Goal: Information Seeking & Learning: Stay updated

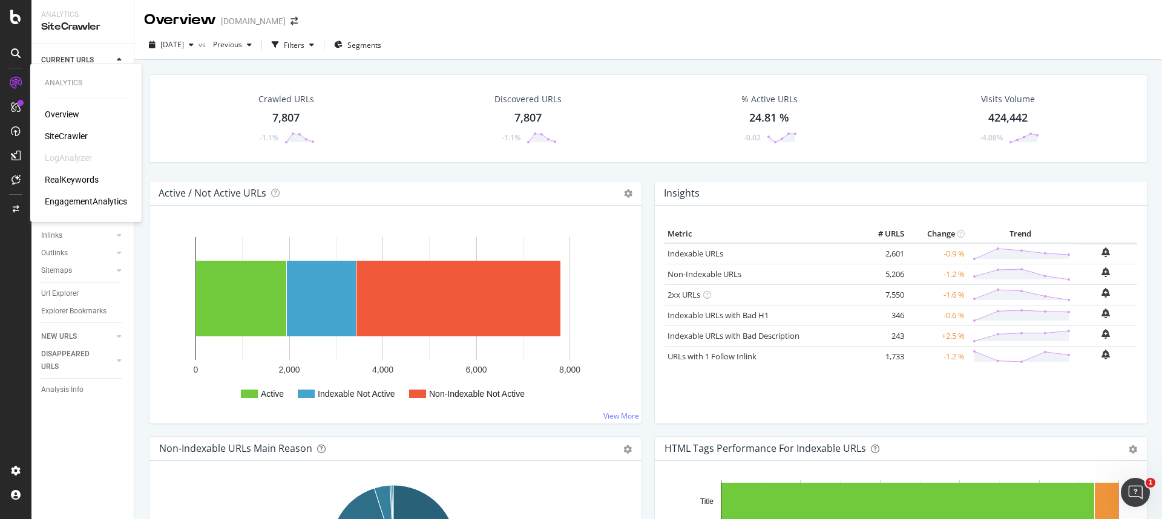
click at [60, 132] on div "SiteCrawler" at bounding box center [66, 136] width 43 height 12
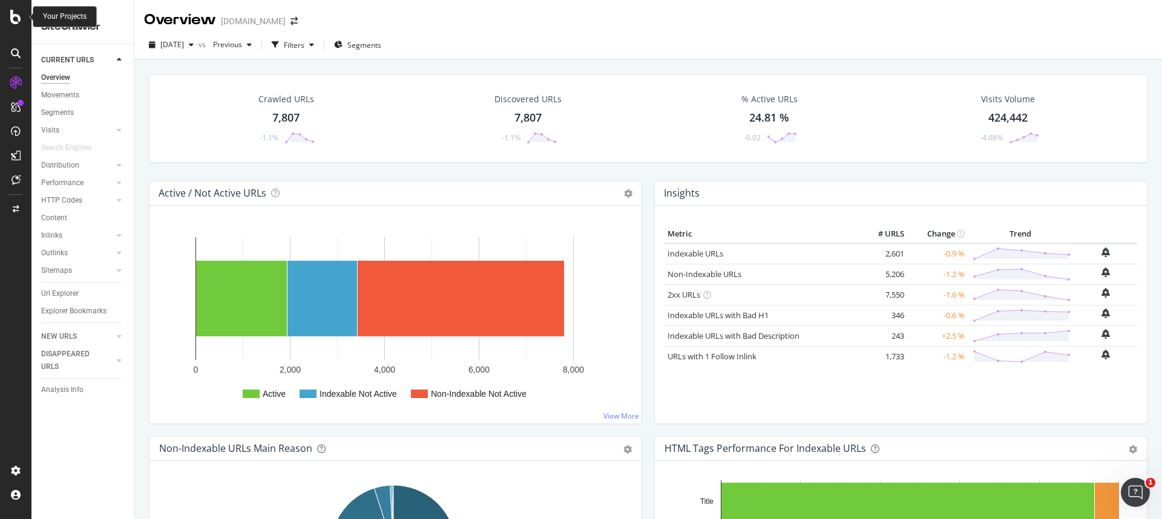
click at [19, 16] on icon at bounding box center [15, 17] width 11 height 15
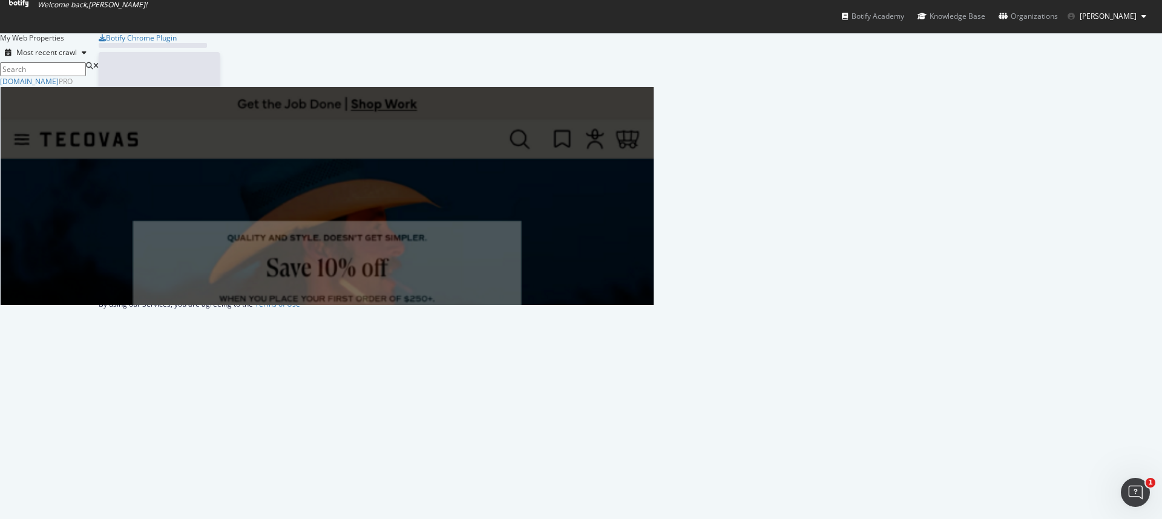
scroll to position [510, 1143]
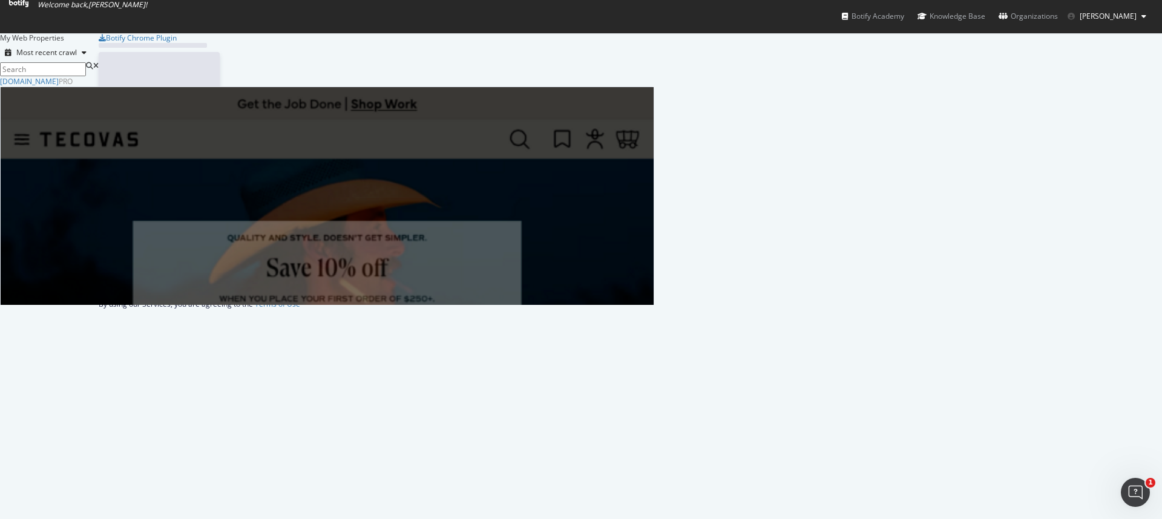
scroll to position [510, 1143]
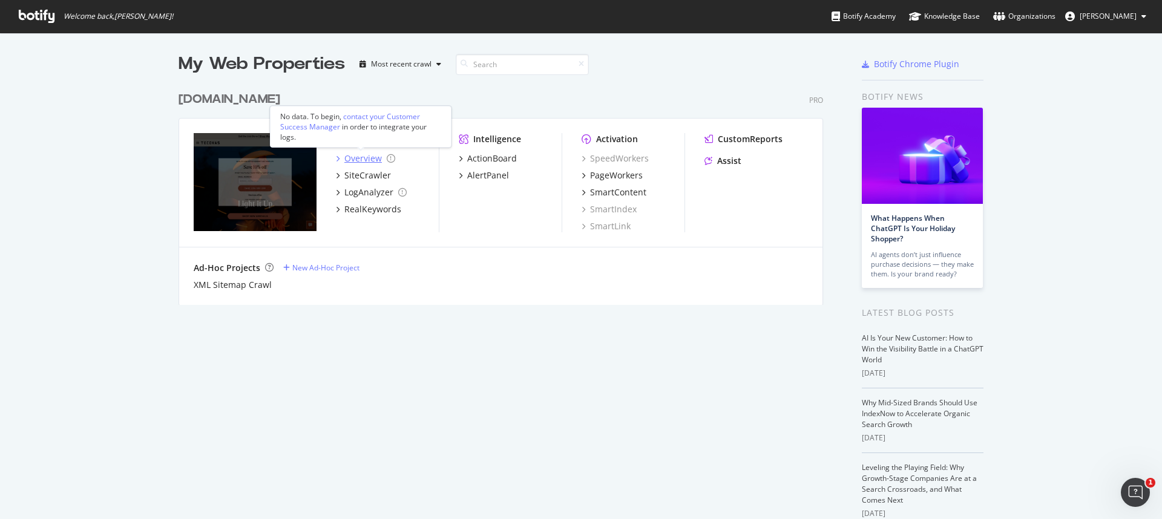
click at [351, 155] on div "Overview" at bounding box center [363, 158] width 38 height 12
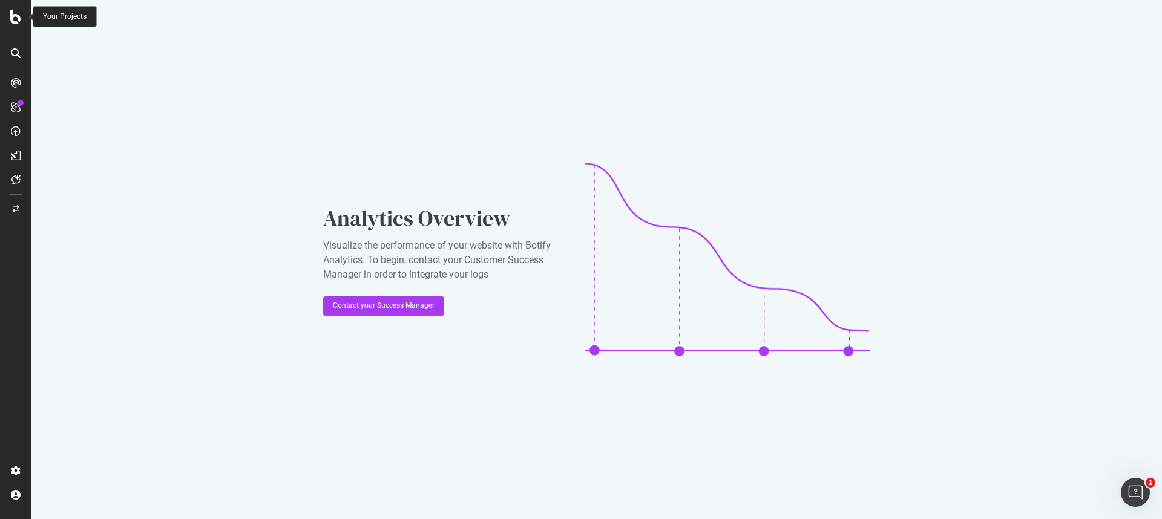
click at [19, 22] on icon at bounding box center [15, 17] width 11 height 15
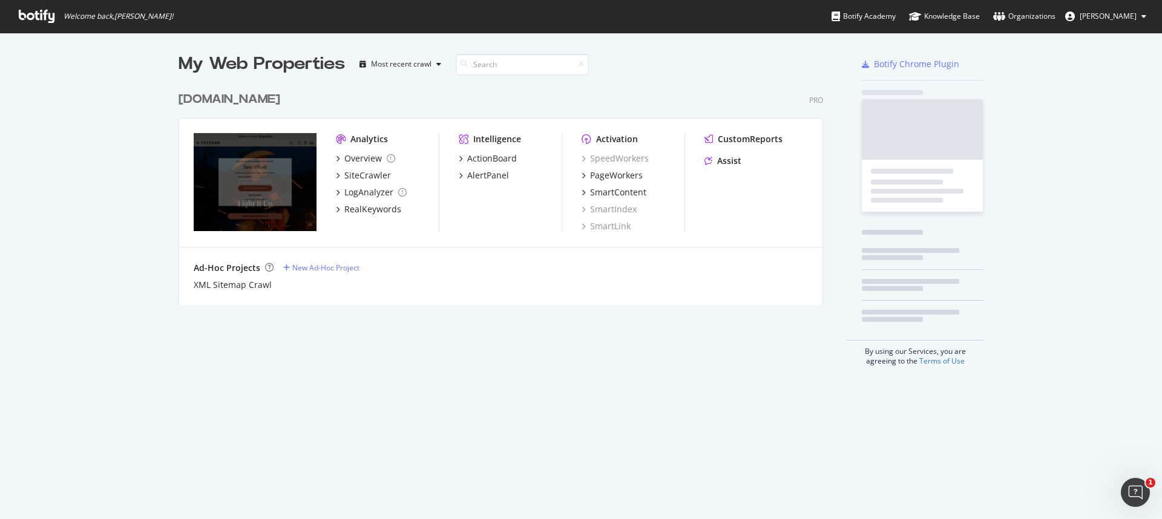
scroll to position [510, 1143]
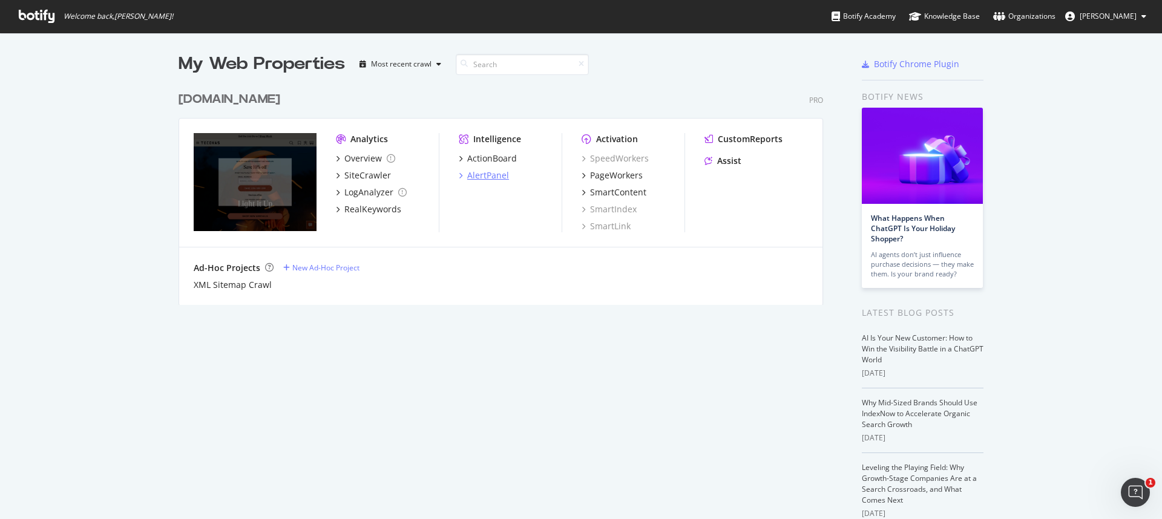
click at [495, 173] on div "AlertPanel" at bounding box center [488, 175] width 42 height 12
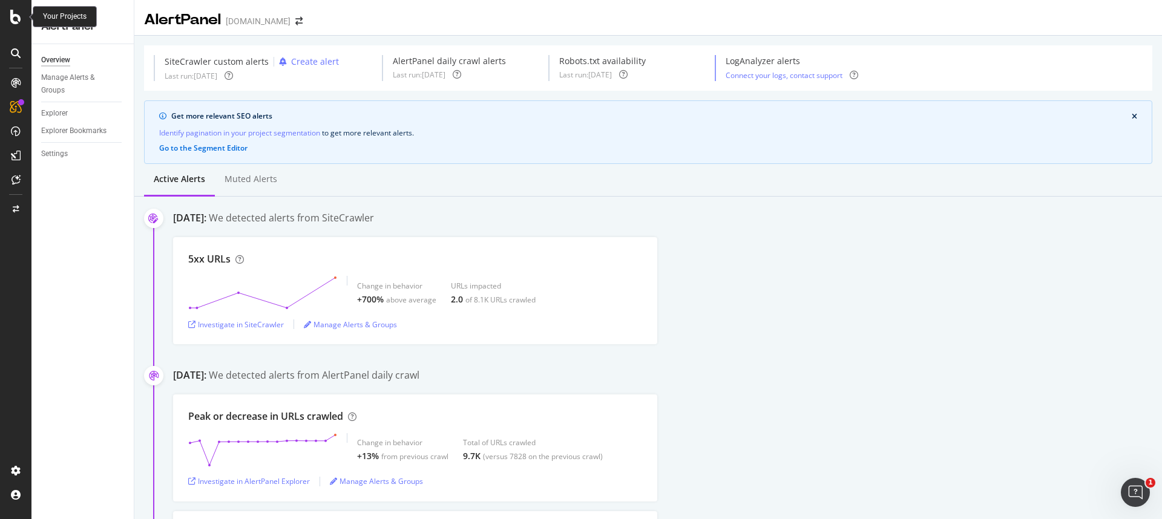
click at [15, 18] on icon at bounding box center [15, 17] width 11 height 15
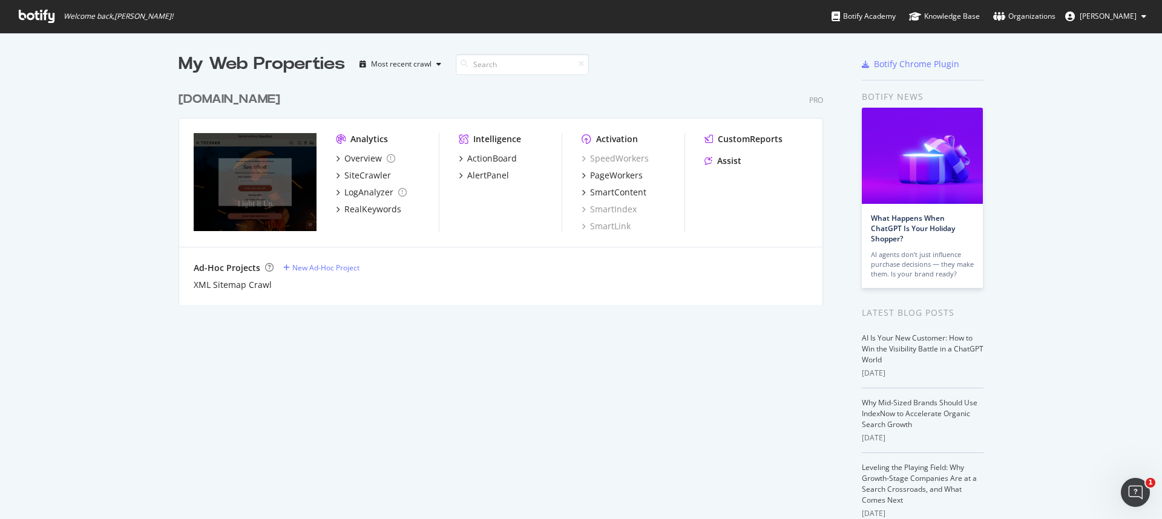
scroll to position [510, 1143]
click at [361, 156] on div "Overview" at bounding box center [363, 158] width 38 height 12
click at [487, 174] on div "AlertPanel" at bounding box center [488, 175] width 42 height 12
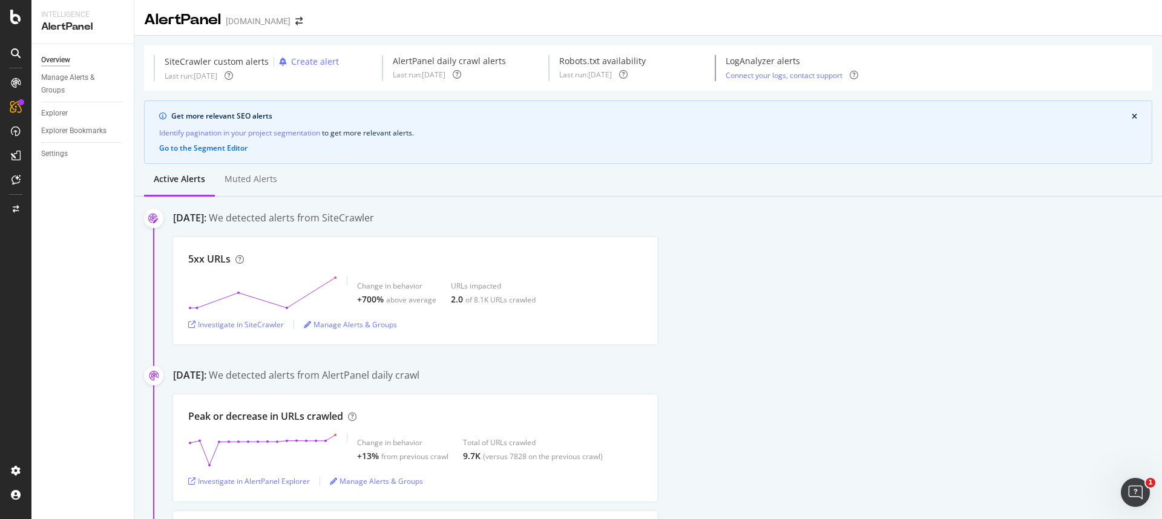
click at [16, 27] on div at bounding box center [15, 259] width 31 height 519
click at [15, 27] on div at bounding box center [15, 259] width 31 height 519
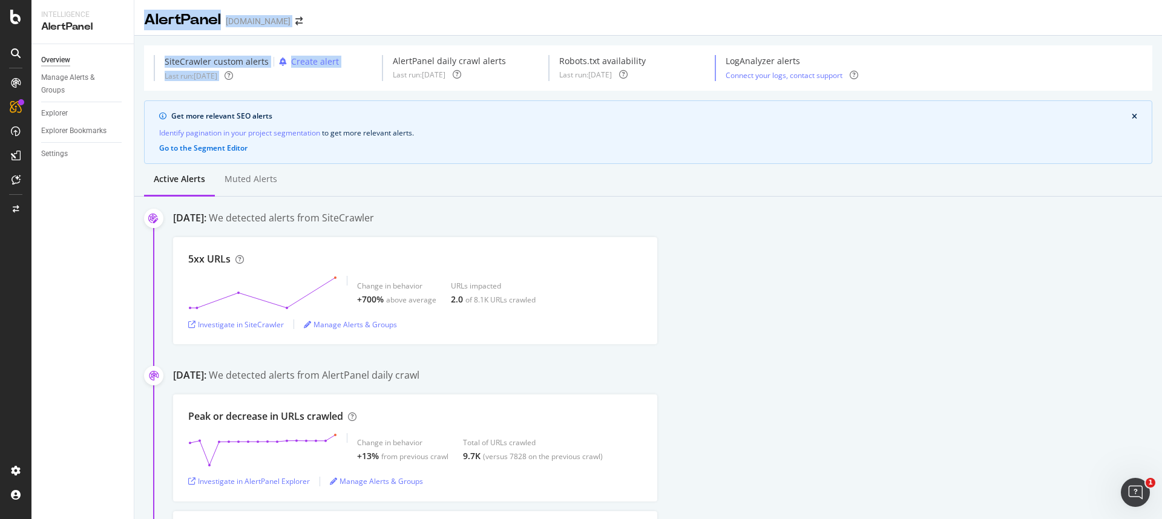
drag, startPoint x: 142, startPoint y: 25, endPoint x: 469, endPoint y: 35, distance: 327.4
drag, startPoint x: 350, startPoint y: 16, endPoint x: 382, endPoint y: 24, distance: 32.6
click at [350, 16] on div "AlertPanel [DOMAIN_NAME]" at bounding box center [647, 15] width 1027 height 30
drag, startPoint x: 309, startPoint y: 28, endPoint x: 141, endPoint y: 15, distance: 168.7
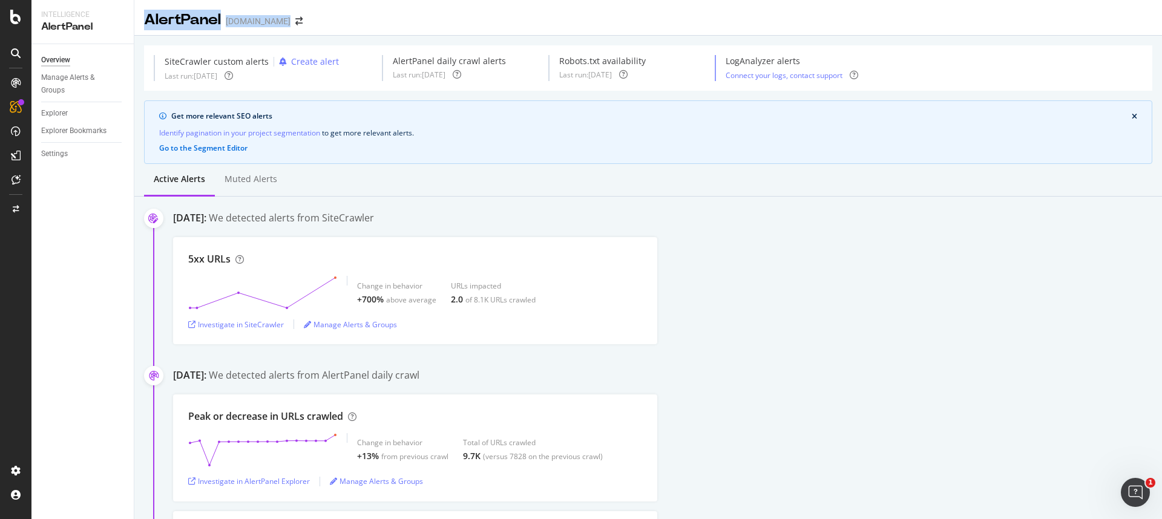
click at [141, 15] on div "AlertPanel [DOMAIN_NAME]" at bounding box center [647, 15] width 1027 height 30
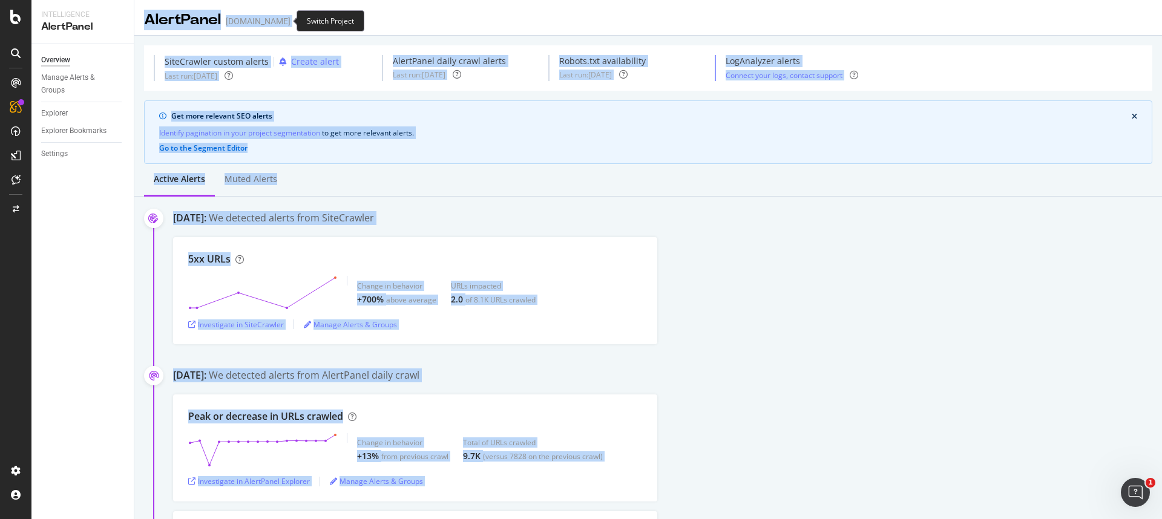
drag, startPoint x: 140, startPoint y: 19, endPoint x: 342, endPoint y: 21, distance: 201.5
click at [315, 14] on div "Intelligence AlertPanel Overview Manage Alerts & Groups Explorer Explorer Bookm…" at bounding box center [581, 259] width 1162 height 519
click at [418, 27] on div "AlertPanel [DOMAIN_NAME]" at bounding box center [647, 15] width 1027 height 30
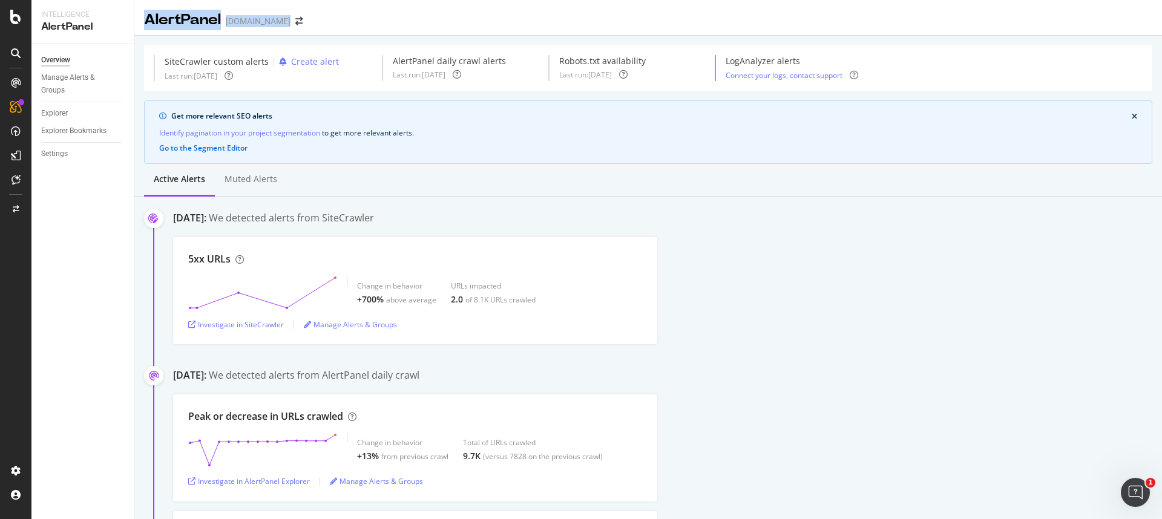
drag, startPoint x: 290, startPoint y: 33, endPoint x: 154, endPoint y: 16, distance: 137.7
click at [145, 18] on div "AlertPanel [DOMAIN_NAME]" at bounding box center [647, 15] width 1027 height 30
click at [145, 8] on div "AlertPanel [DOMAIN_NAME]" at bounding box center [647, 15] width 1027 height 30
click at [10, 21] on icon at bounding box center [15, 17] width 11 height 15
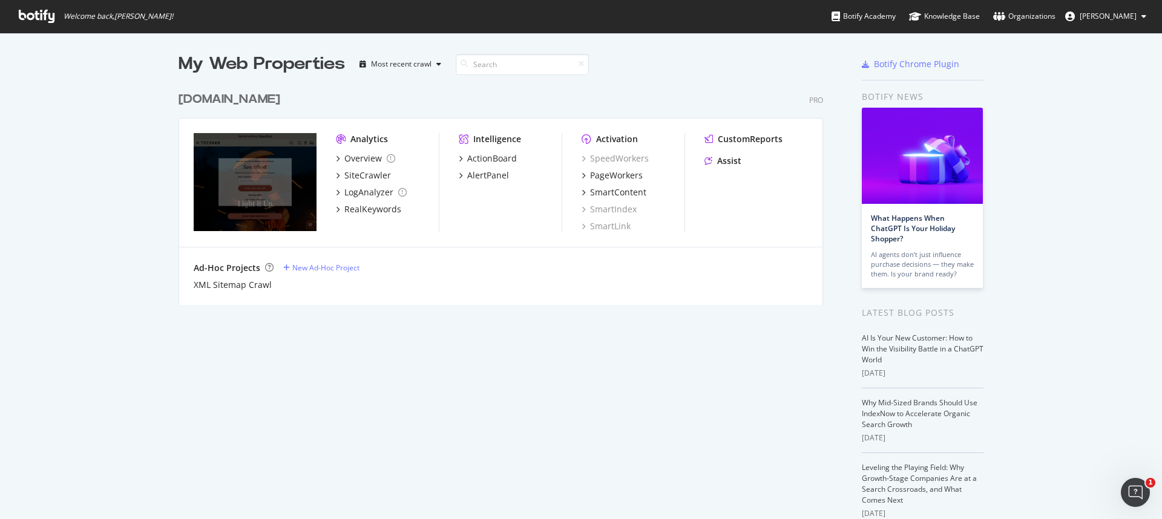
scroll to position [510, 1143]
drag, startPoint x: 147, startPoint y: 15, endPoint x: 65, endPoint y: 19, distance: 82.4
click at [65, 19] on div "Welcome back, [PERSON_NAME] ! Botify Academy Knowledge Base Organizations [PERS…" at bounding box center [581, 16] width 1162 height 33
click at [65, 19] on span "Welcome back, [PERSON_NAME] !" at bounding box center [118, 16] width 109 height 10
drag, startPoint x: 65, startPoint y: 19, endPoint x: 180, endPoint y: 19, distance: 115.5
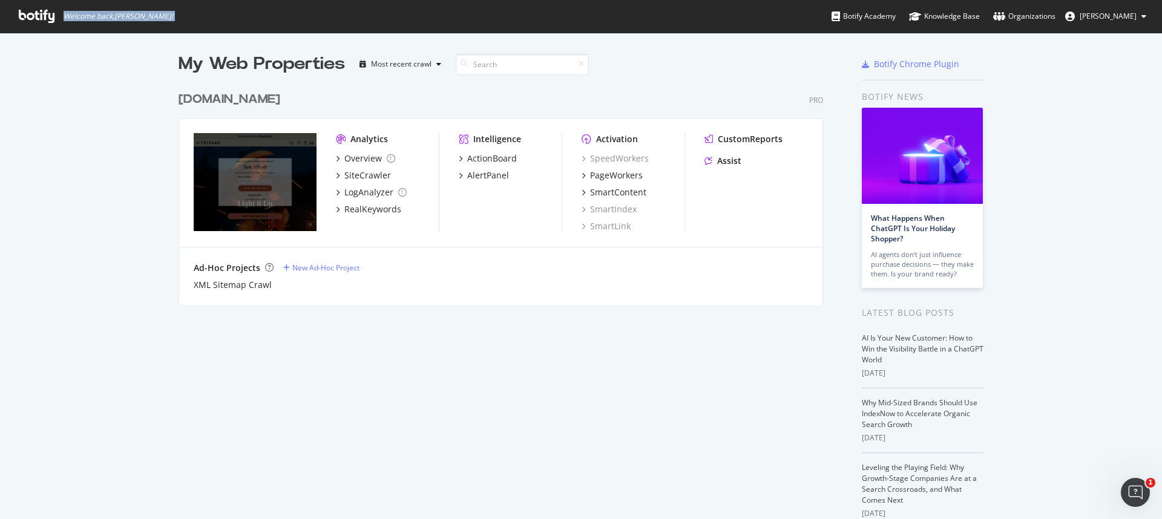
click at [180, 19] on span "Welcome back, [PERSON_NAME] !" at bounding box center [96, 16] width 174 height 33
click at [183, 19] on div "Welcome back, [PERSON_NAME] ! Botify Academy Knowledge Base Organizations [PERS…" at bounding box center [581, 16] width 1162 height 33
drag, startPoint x: 181, startPoint y: 22, endPoint x: 61, endPoint y: 18, distance: 119.9
click at [66, 18] on span "Welcome back, [PERSON_NAME] !" at bounding box center [96, 16] width 174 height 33
click at [47, 21] on icon at bounding box center [37, 16] width 36 height 13
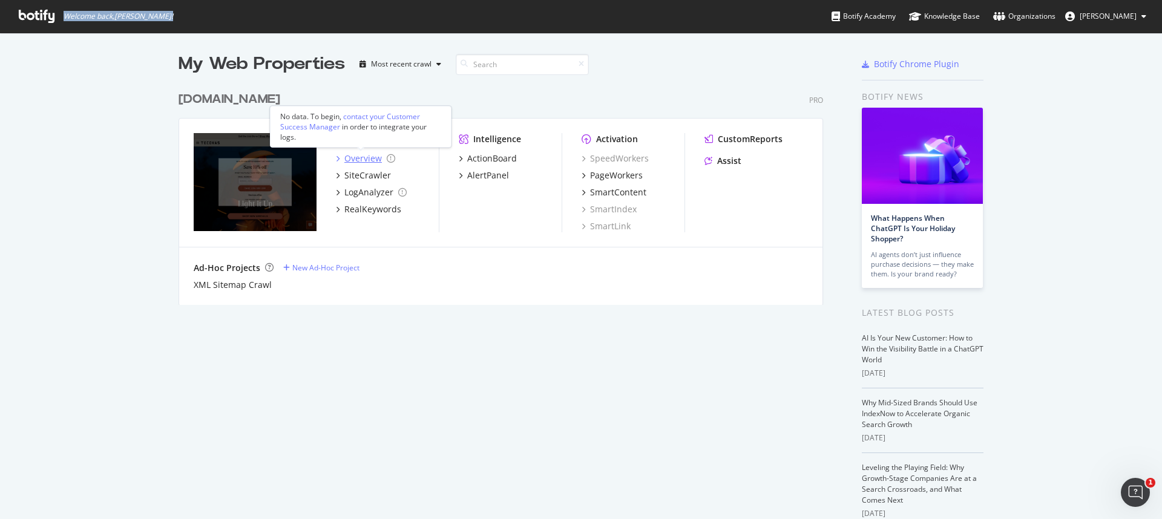
click at [366, 159] on div "Overview" at bounding box center [363, 158] width 38 height 12
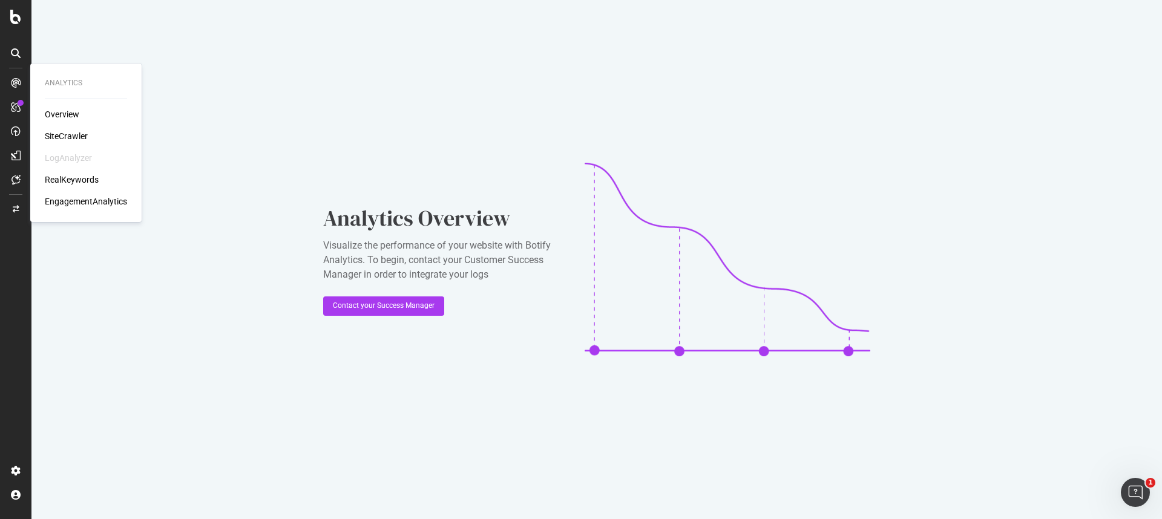
click at [61, 116] on div "Overview" at bounding box center [62, 114] width 34 height 12
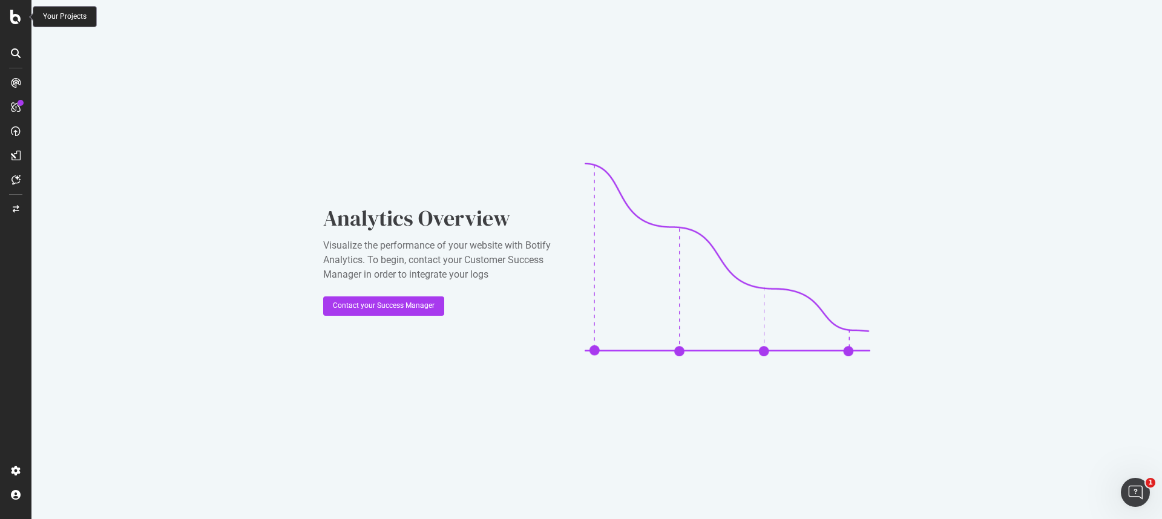
click at [15, 16] on icon at bounding box center [15, 17] width 11 height 15
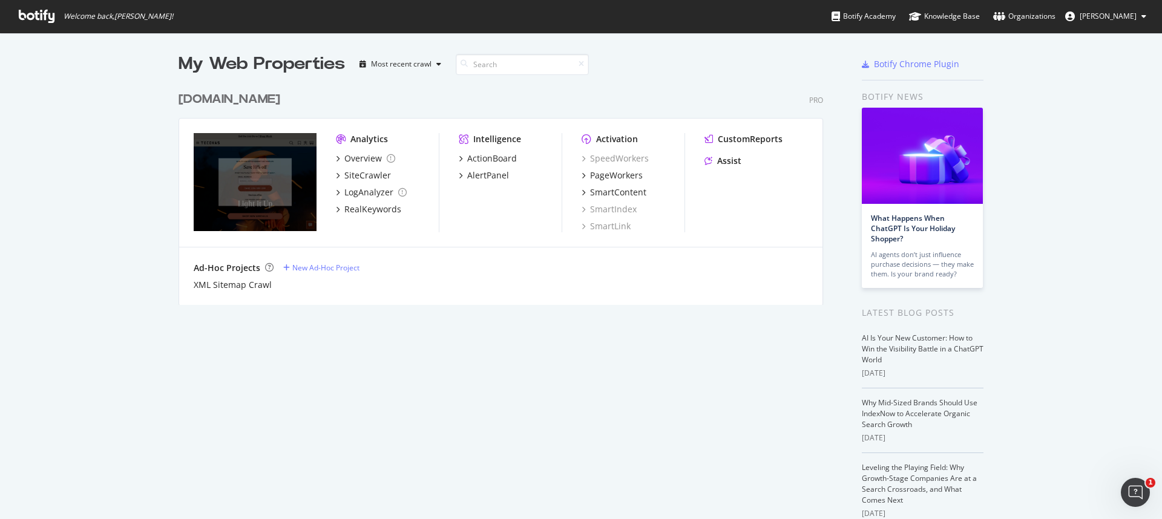
scroll to position [510, 1143]
click at [377, 80] on div "[DOMAIN_NAME] Pro Analytics Overview SiteCrawler LogAnalyzer RealKeywords Intel…" at bounding box center [505, 190] width 654 height 229
click at [362, 158] on div "Overview" at bounding box center [363, 158] width 38 height 12
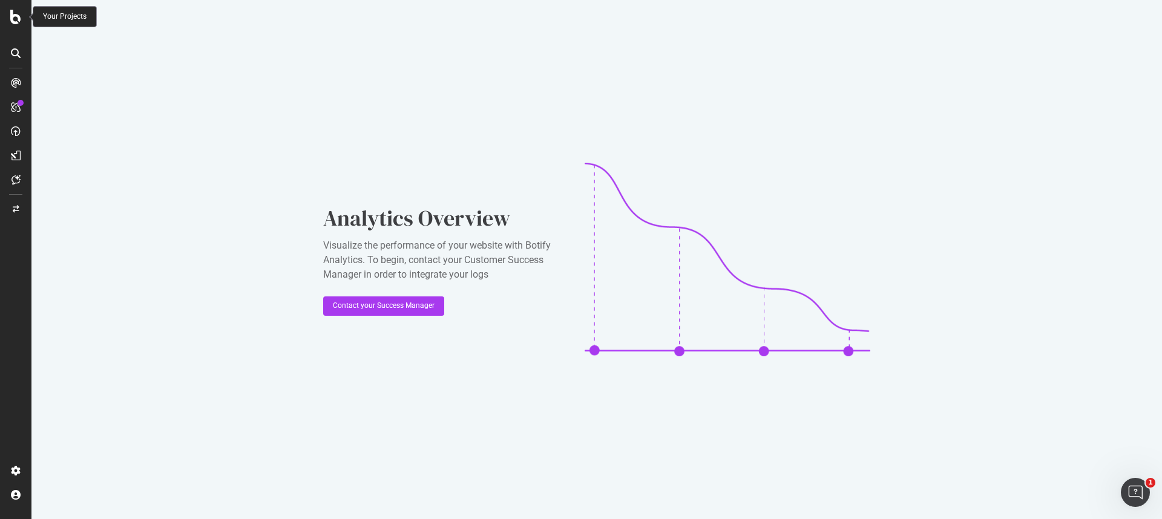
click at [18, 19] on icon at bounding box center [15, 17] width 11 height 15
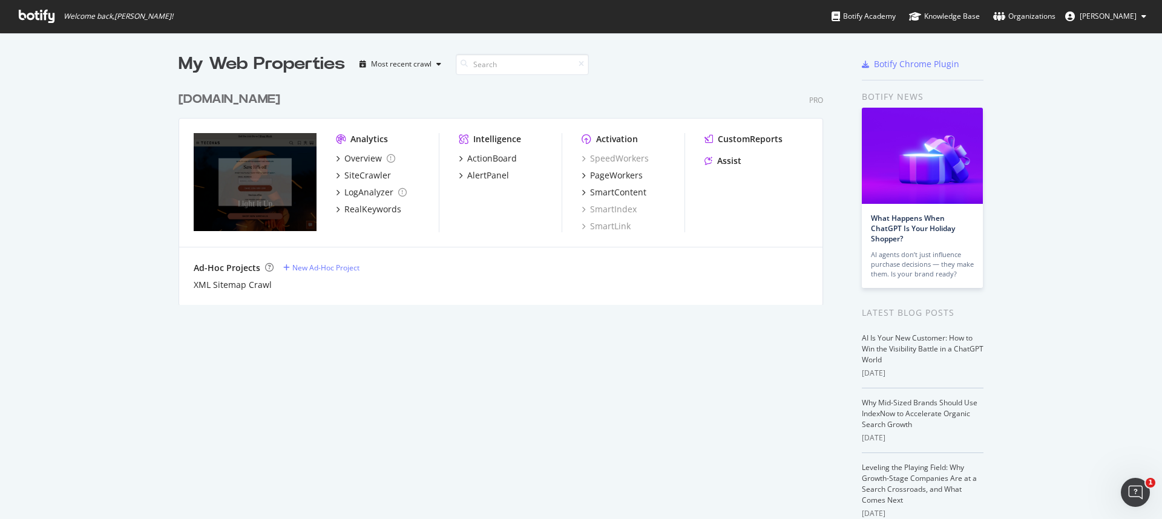
scroll to position [510, 1143]
drag, startPoint x: 408, startPoint y: 156, endPoint x: 394, endPoint y: 214, distance: 59.6
click at [394, 214] on div "Overview SiteCrawler LogAnalyzer RealKeywords" at bounding box center [387, 183] width 103 height 63
click at [416, 221] on div "Analytics Overview SiteCrawler LogAnalyzer RealKeywords" at bounding box center [387, 182] width 103 height 99
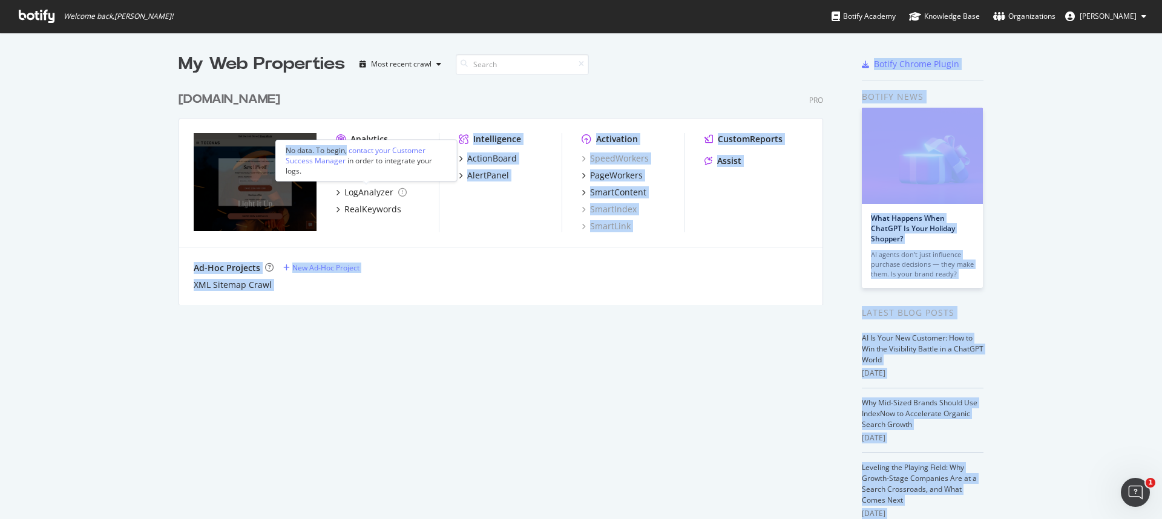
drag, startPoint x: 379, startPoint y: 190, endPoint x: 347, endPoint y: 154, distance: 48.0
click at [347, 154] on div "Welcome back, [PERSON_NAME] ! Botify Academy Knowledge Base Organizations [PERS…" at bounding box center [581, 259] width 1162 height 519
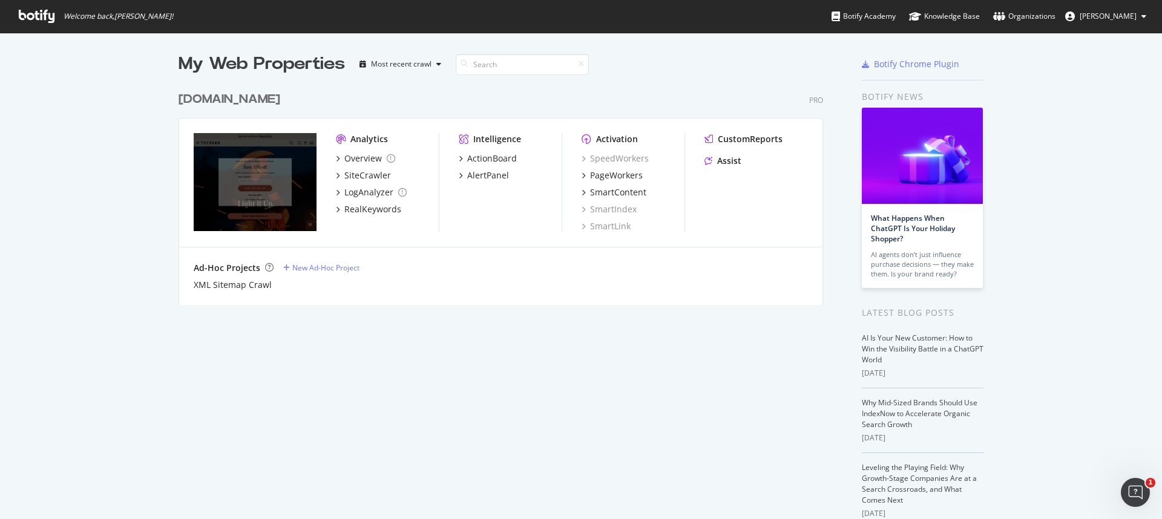
click at [362, 126] on div "Analytics Overview SiteCrawler LogAnalyzer RealKeywords Intelligence ActionBoar…" at bounding box center [500, 183] width 643 height 129
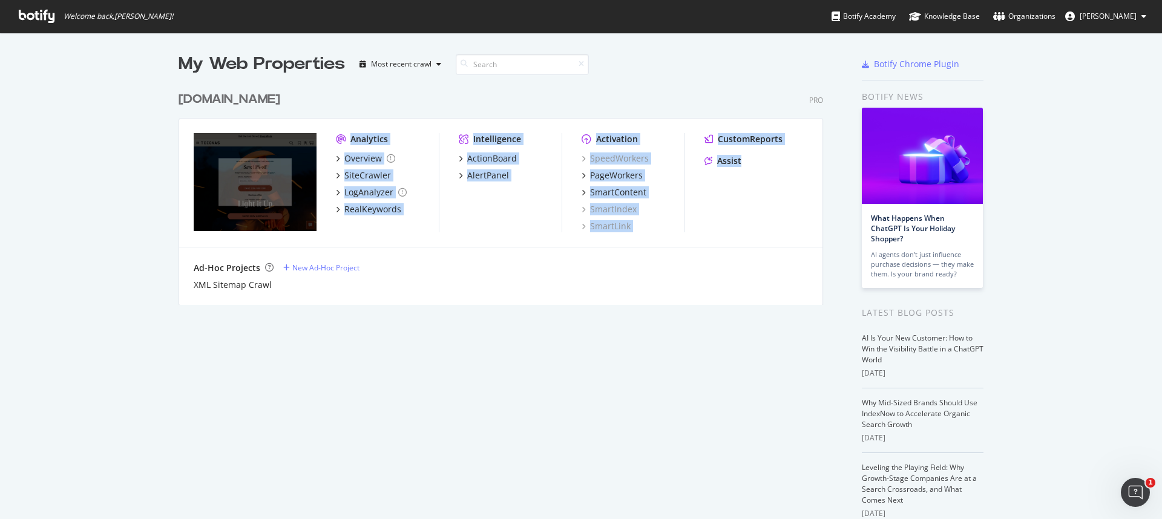
drag, startPoint x: 359, startPoint y: 126, endPoint x: 748, endPoint y: 211, distance: 398.7
click at [748, 211] on div "Analytics Overview SiteCrawler LogAnalyzer RealKeywords Intelligence ActionBoar…" at bounding box center [500, 183] width 643 height 129
drag, startPoint x: 748, startPoint y: 211, endPoint x: 323, endPoint y: 117, distance: 435.5
click at [323, 119] on div "Analytics Overview SiteCrawler LogAnalyzer RealKeywords Intelligence ActionBoar…" at bounding box center [500, 183] width 643 height 129
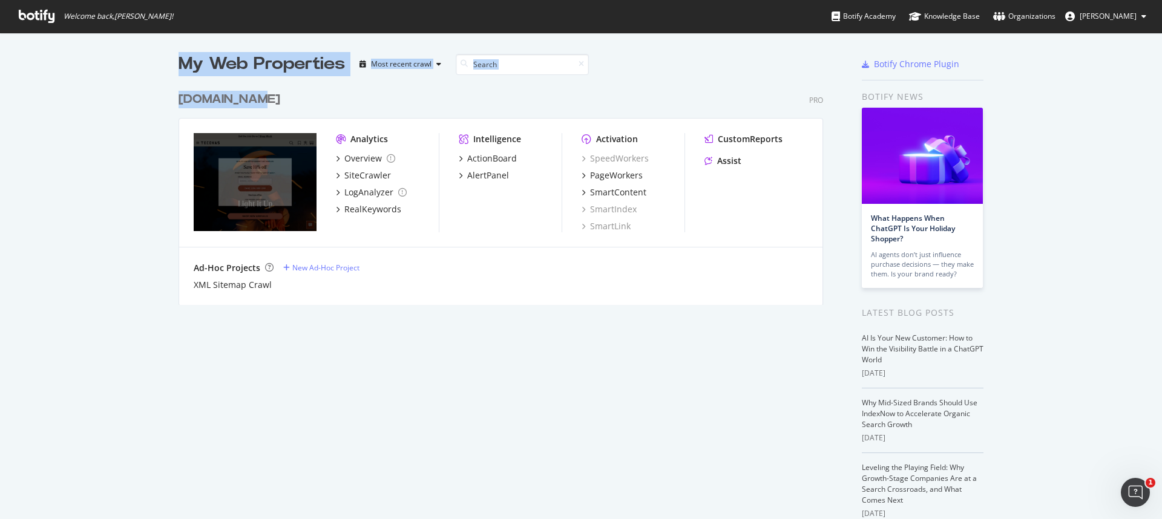
drag, startPoint x: 283, startPoint y: 102, endPoint x: 131, endPoint y: 53, distance: 159.7
click at [131, 53] on div "My Web Properties Most recent crawl [DOMAIN_NAME] Pro Analytics Overview SiteCr…" at bounding box center [581, 335] width 1162 height 604
drag, startPoint x: 131, startPoint y: 53, endPoint x: 94, endPoint y: 45, distance: 37.6
click at [131, 53] on div "My Web Properties Most recent crawl [DOMAIN_NAME] Pro Analytics Overview SiteCr…" at bounding box center [581, 335] width 1162 height 604
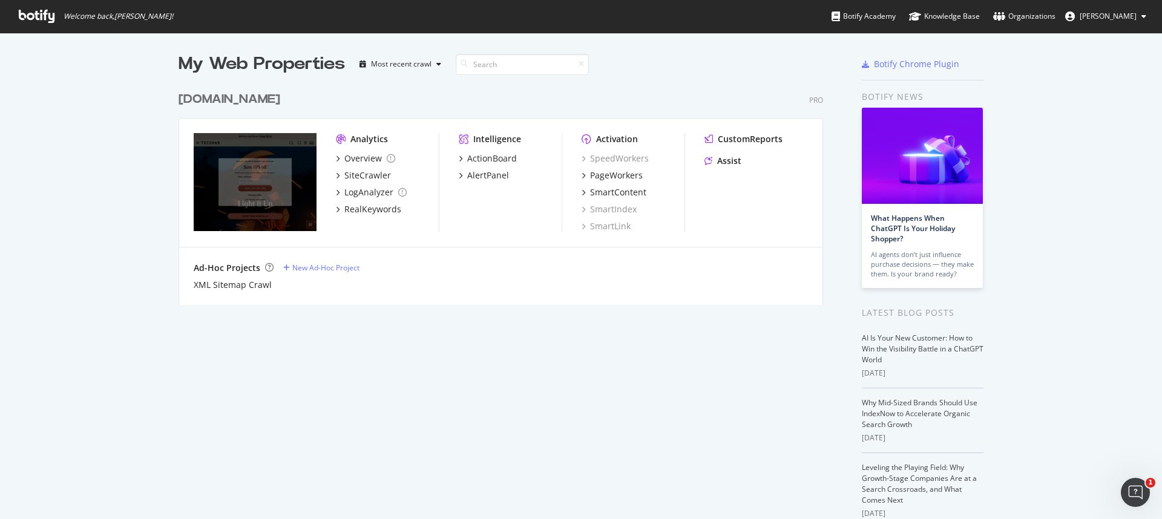
click at [33, 18] on icon at bounding box center [37, 16] width 36 height 13
click at [51, 18] on icon at bounding box center [37, 16] width 36 height 13
click at [234, 65] on div "My Web Properties" at bounding box center [261, 64] width 166 height 24
click at [50, 17] on icon at bounding box center [37, 16] width 36 height 13
